Goal: Navigation & Orientation: Understand site structure

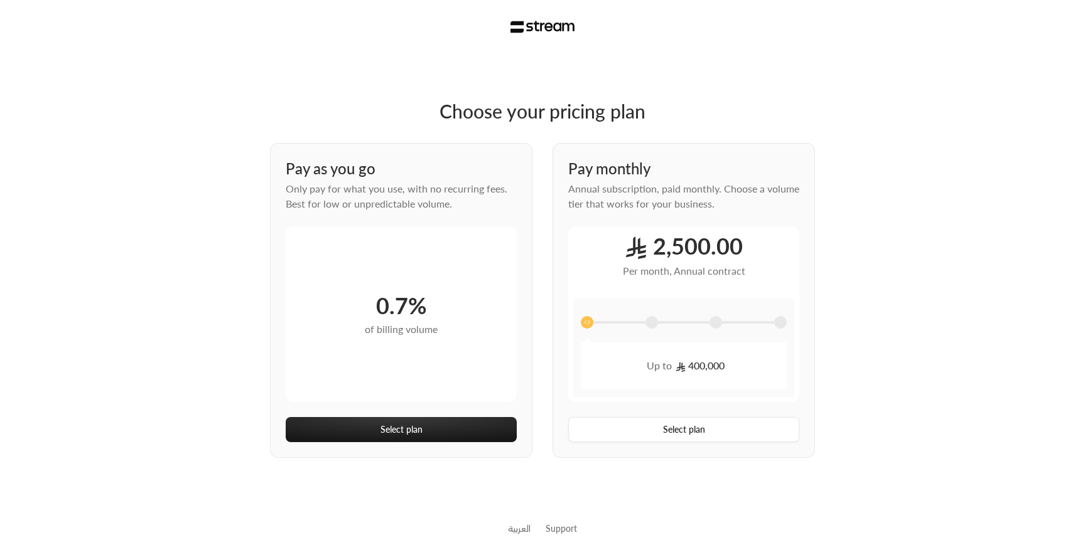
click at [527, 24] on img at bounding box center [542, 27] width 65 height 13
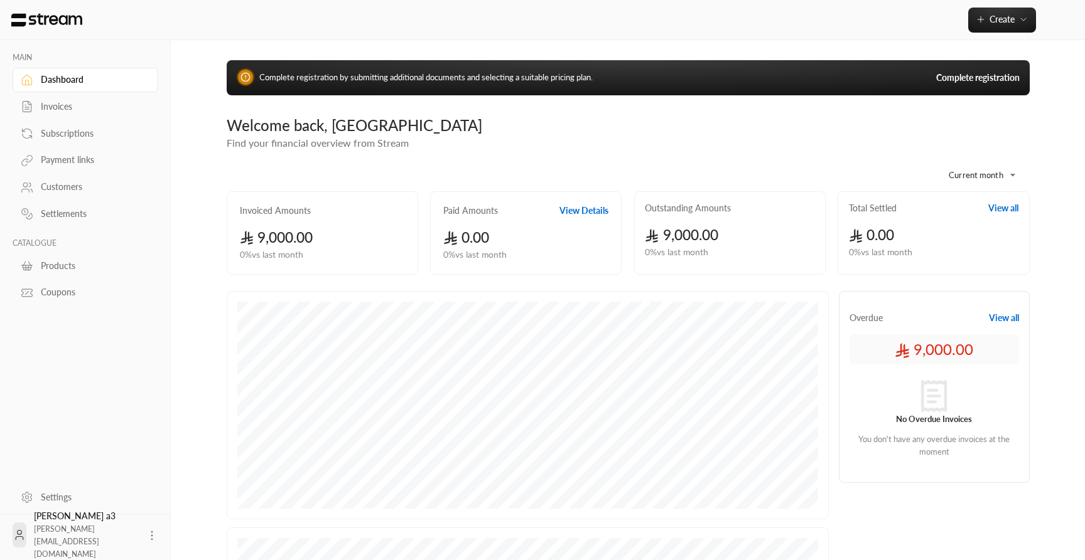
click at [60, 299] on div "Coupons" at bounding box center [92, 292] width 102 height 13
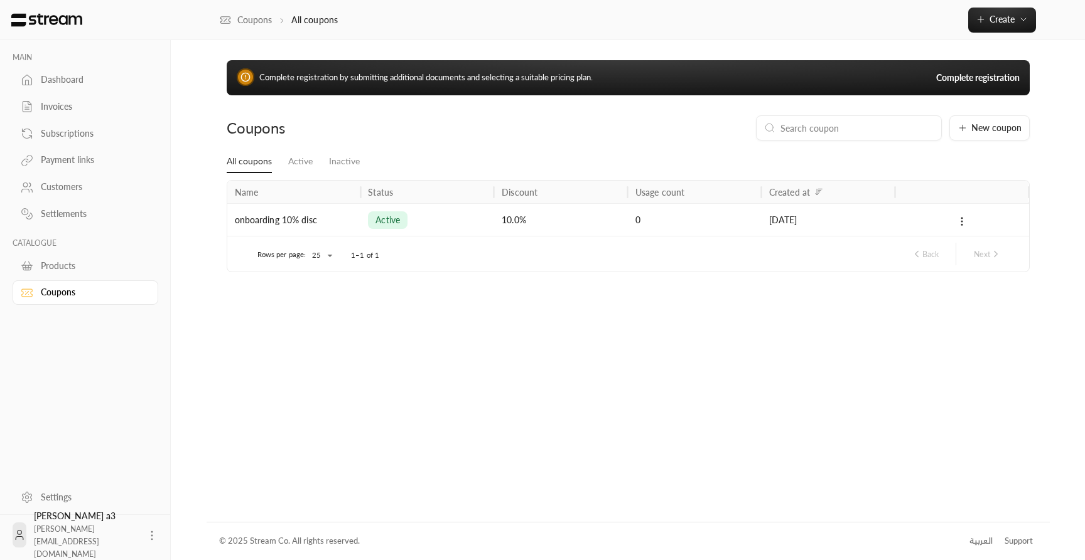
click at [60, 272] on div "Products" at bounding box center [92, 266] width 102 height 13
click at [63, 218] on div "Settlements" at bounding box center [92, 214] width 102 height 13
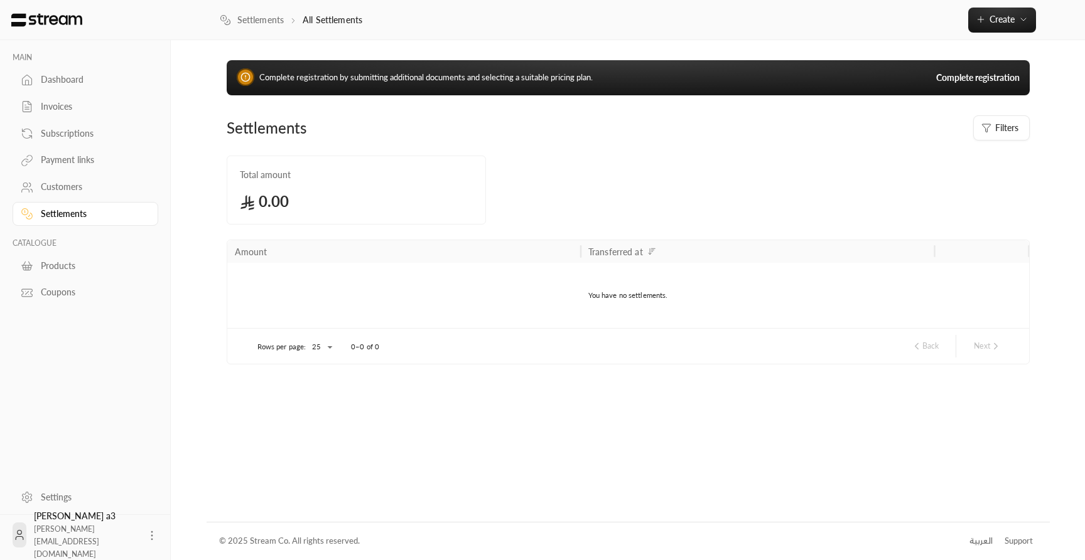
click at [52, 21] on img at bounding box center [46, 20] width 73 height 14
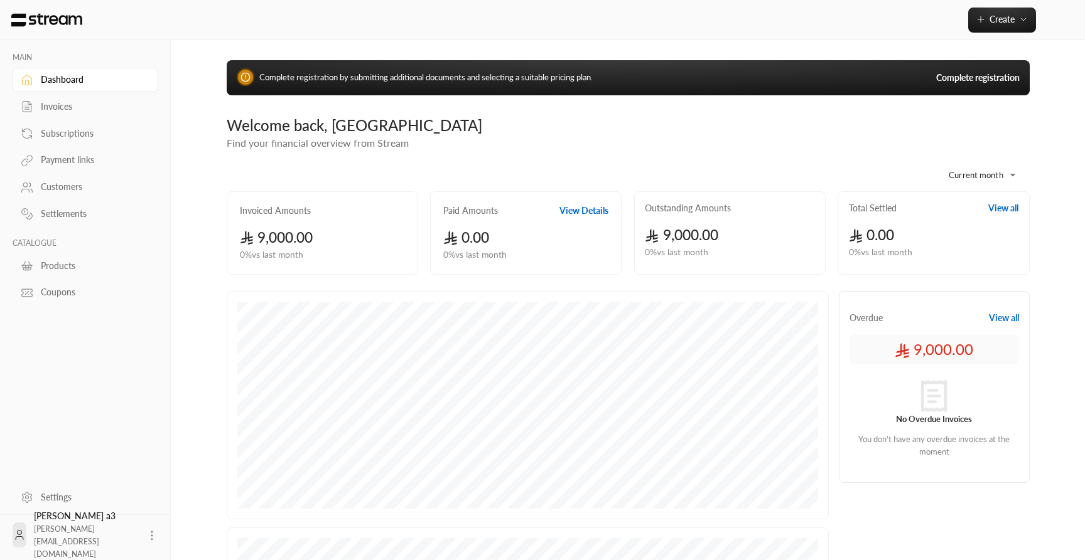
click at [52, 21] on img at bounding box center [46, 20] width 73 height 14
click at [69, 110] on div "Invoices" at bounding box center [92, 106] width 102 height 13
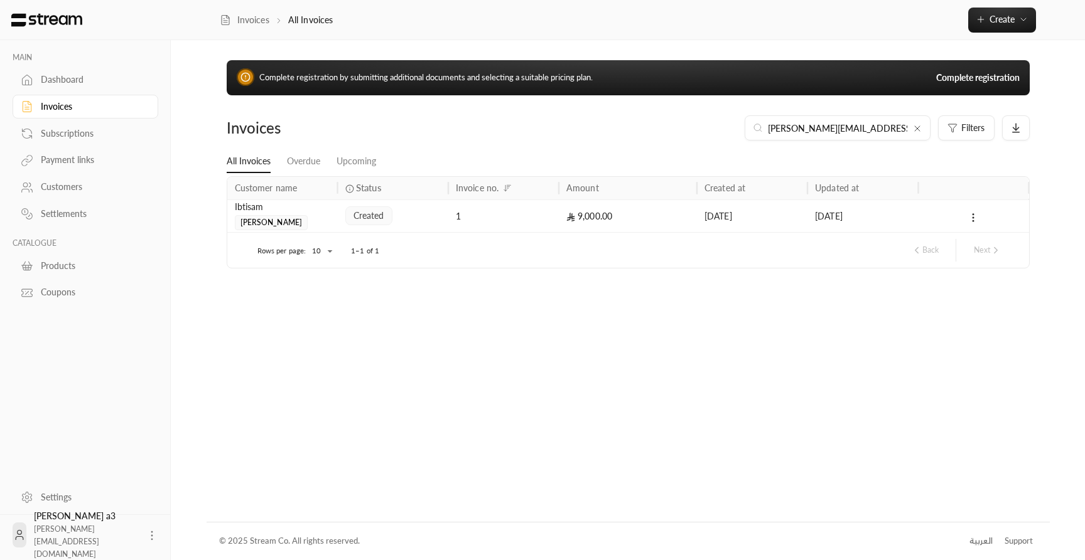
click at [68, 137] on div "Subscriptions" at bounding box center [92, 133] width 102 height 13
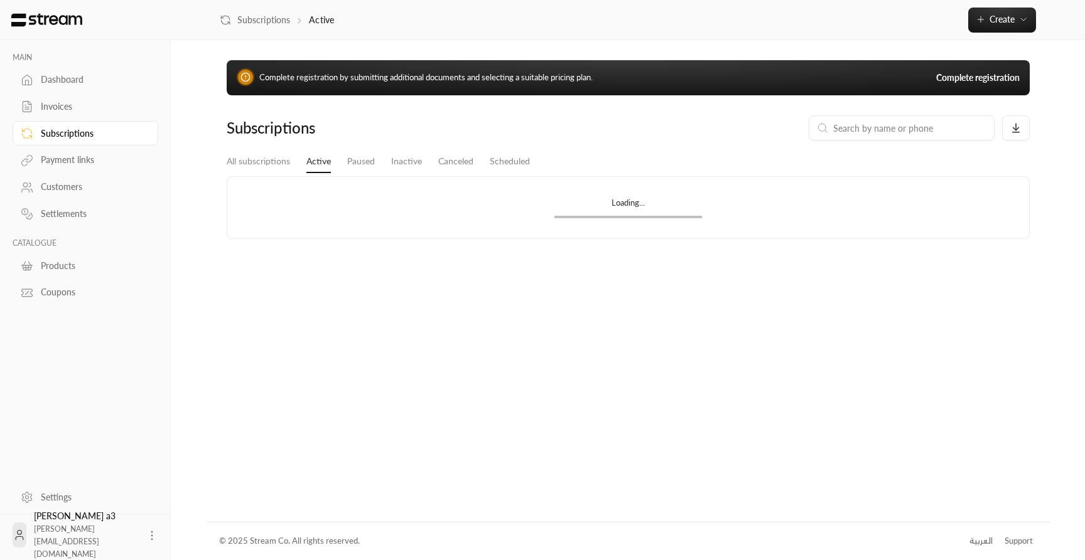
click at [79, 162] on div "Payment links" at bounding box center [92, 160] width 102 height 13
click at [71, 193] on div "Customers" at bounding box center [92, 187] width 102 height 13
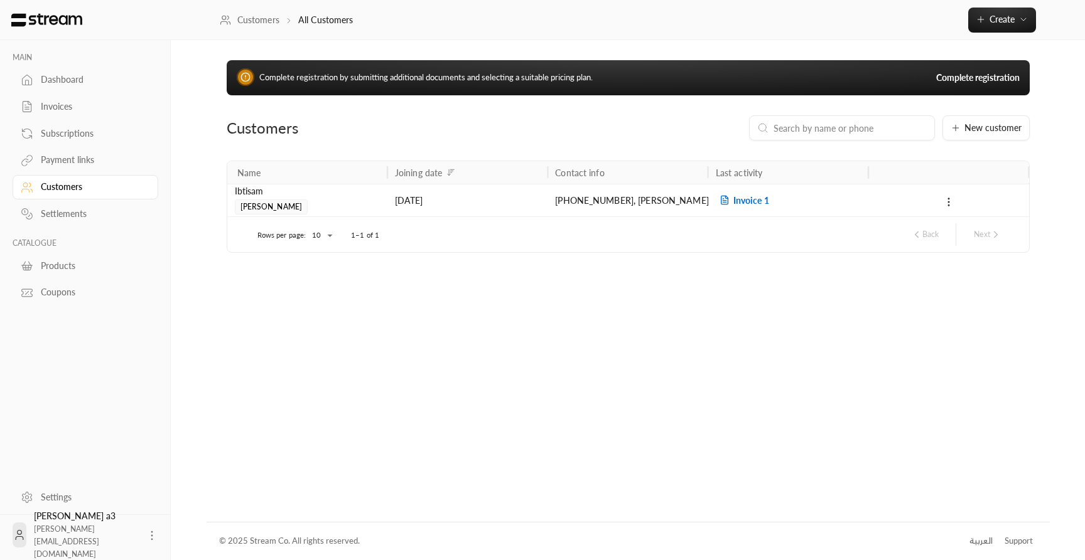
click at [74, 217] on div "Settlements" at bounding box center [92, 214] width 102 height 13
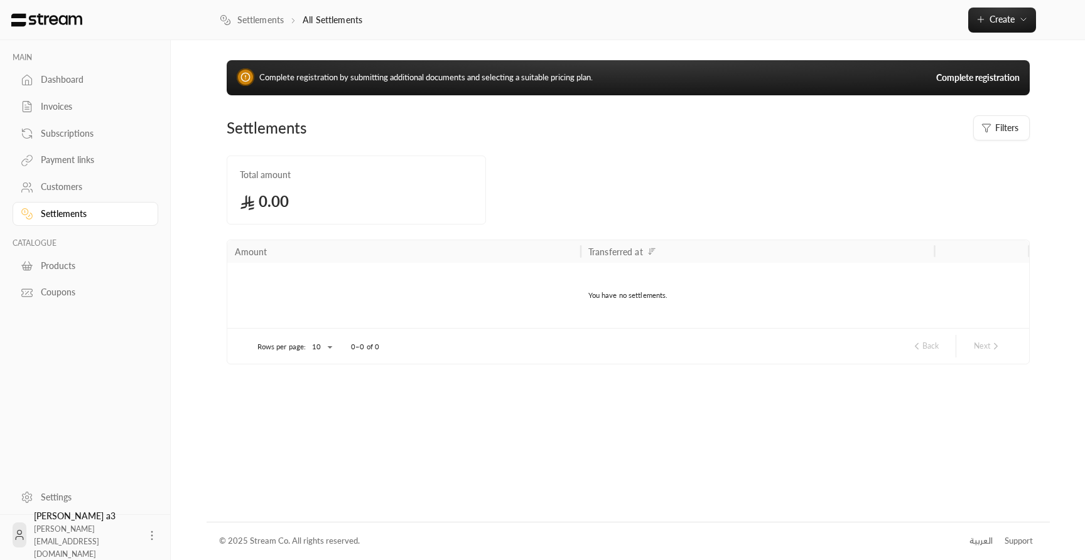
click at [65, 269] on div "Products" at bounding box center [92, 266] width 102 height 13
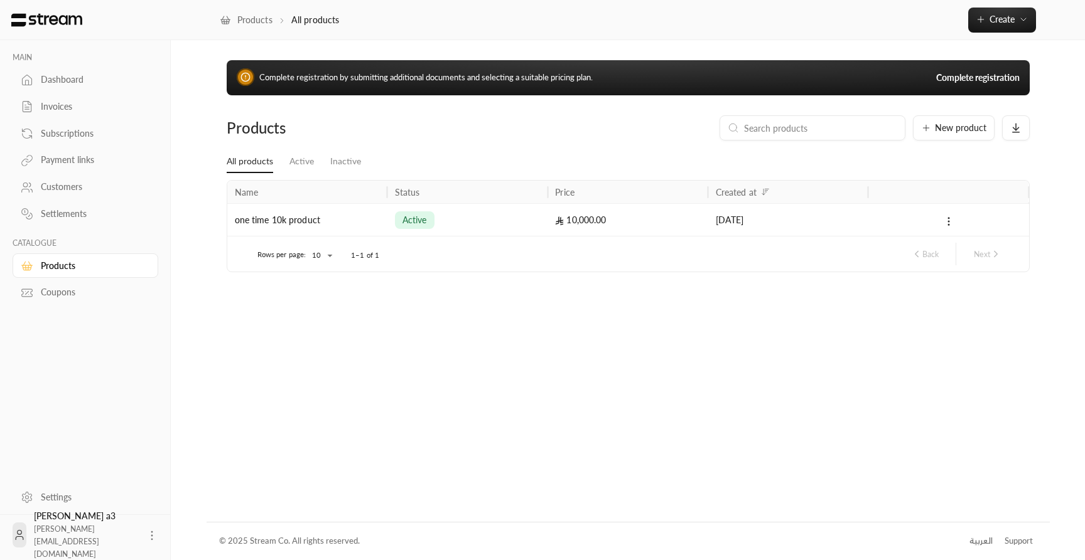
click at [70, 299] on div "Coupons" at bounding box center [92, 292] width 102 height 13
click at [62, 83] on div "Dashboard" at bounding box center [92, 79] width 102 height 13
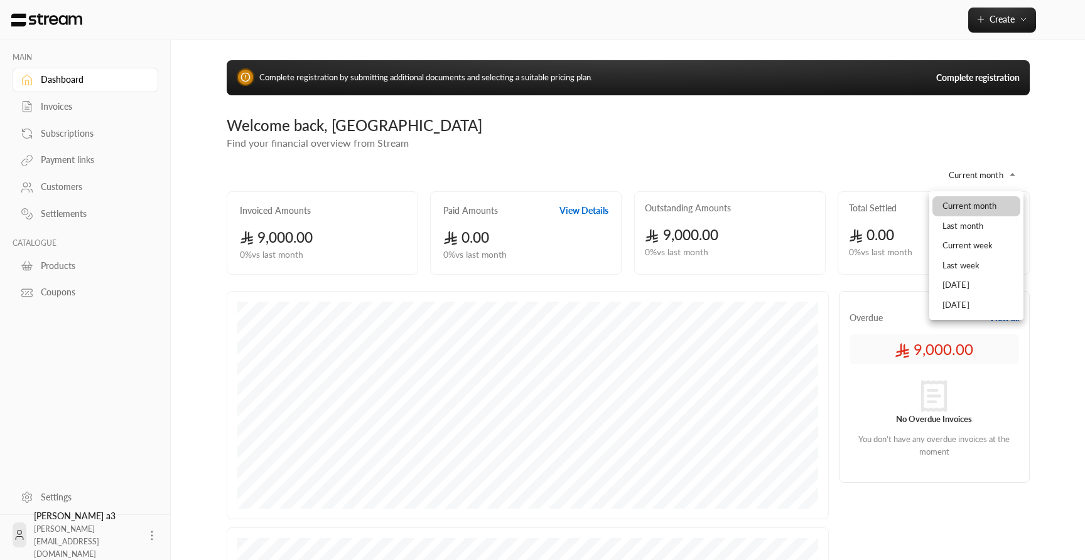
click at [987, 185] on body "**********" at bounding box center [542, 280] width 1085 height 560
click at [987, 182] on div at bounding box center [542, 280] width 1085 height 560
click at [980, 183] on body "**********" at bounding box center [542, 280] width 1085 height 560
